Goal: Task Accomplishment & Management: Use online tool/utility

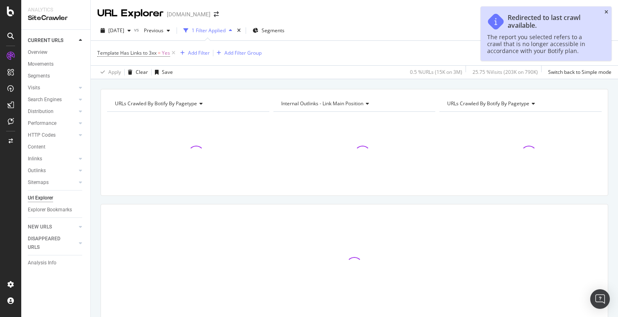
click at [608, 13] on icon "close toast" at bounding box center [606, 12] width 4 height 5
